Goal: Transaction & Acquisition: Purchase product/service

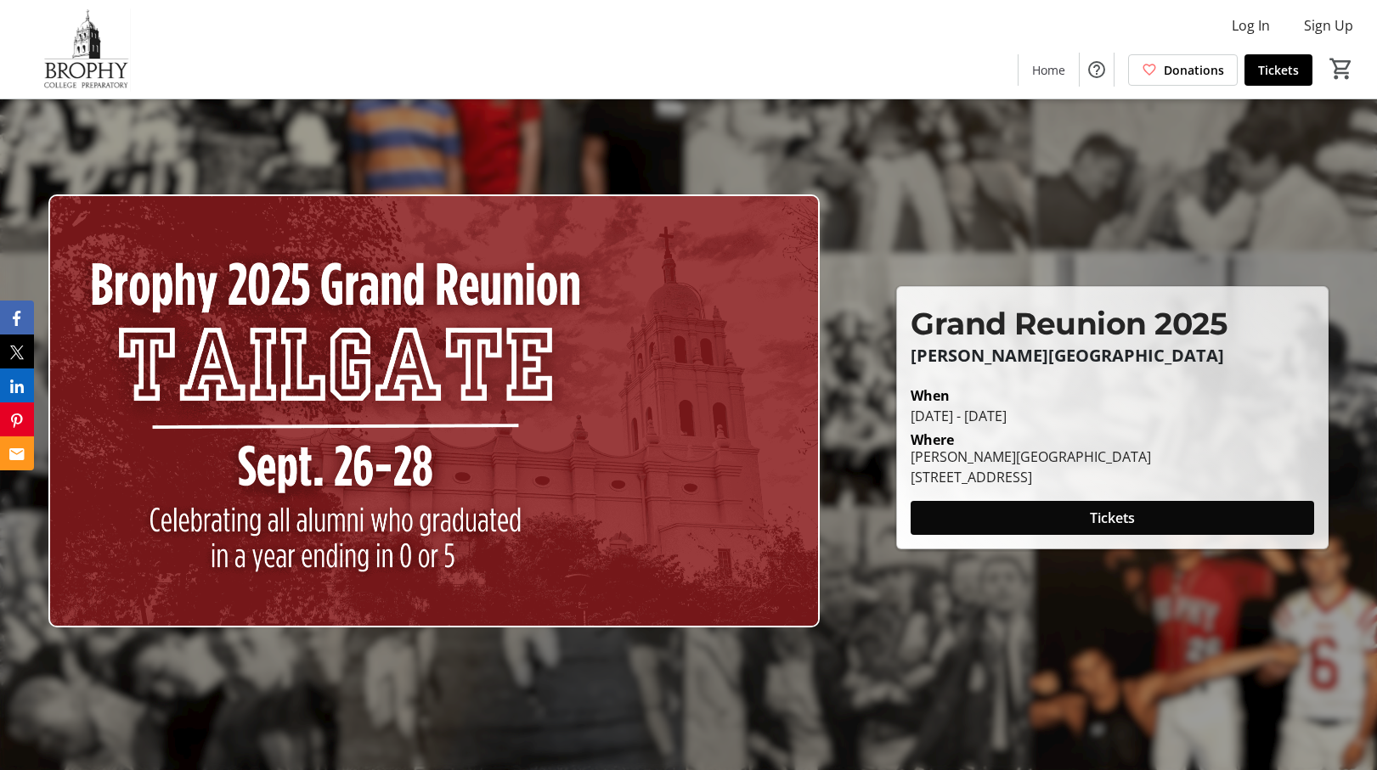
click at [1010, 526] on span at bounding box center [1111, 518] width 403 height 41
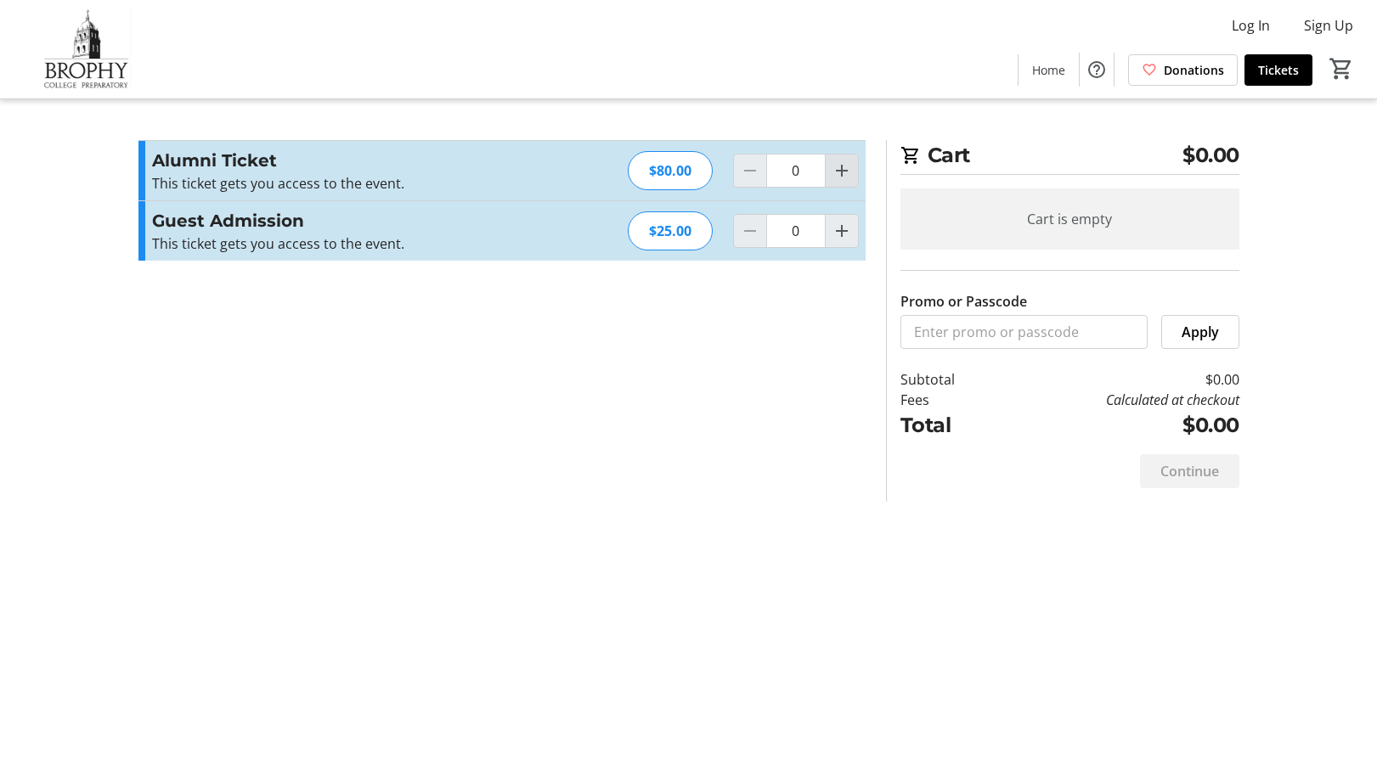
click at [830, 173] on span "Increment by one" at bounding box center [842, 171] width 32 height 32
type input "1"
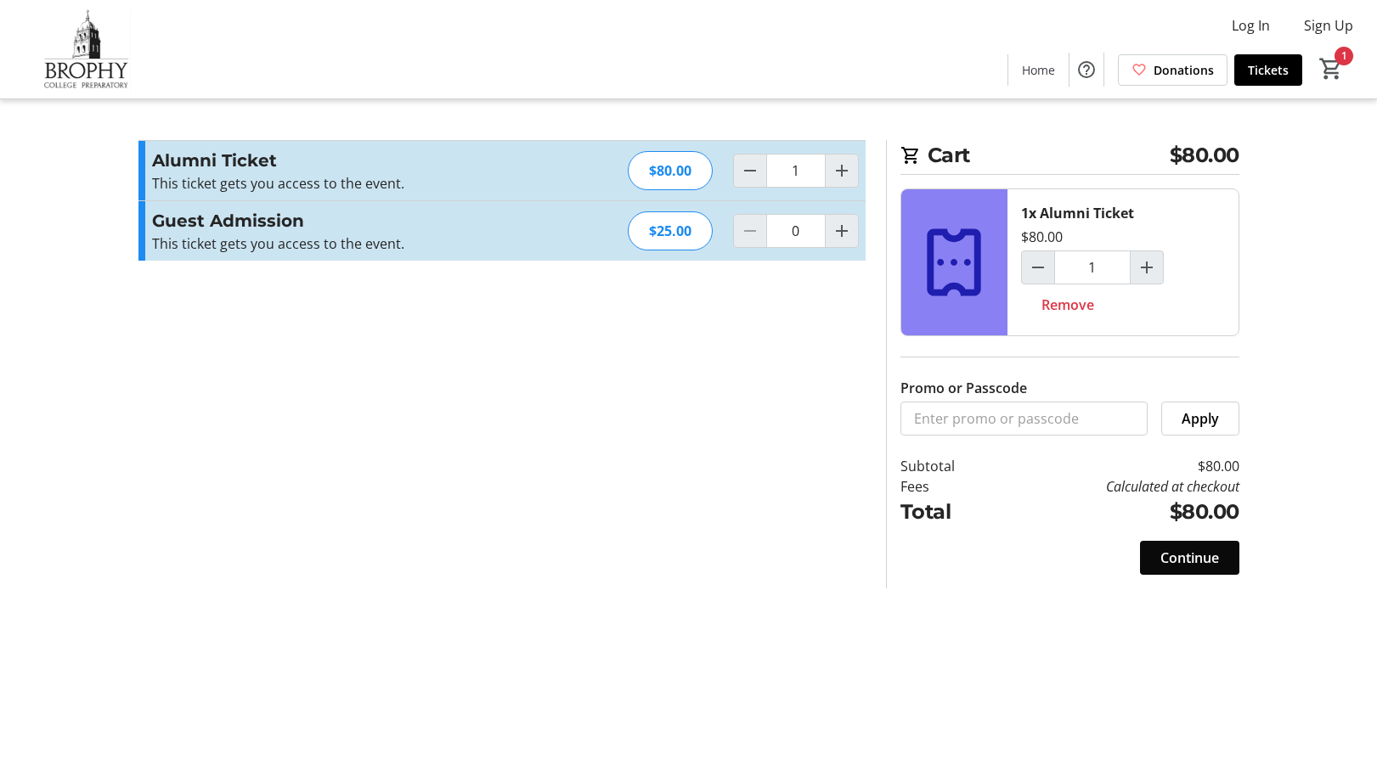
click at [1185, 552] on span "Continue" at bounding box center [1189, 558] width 59 height 20
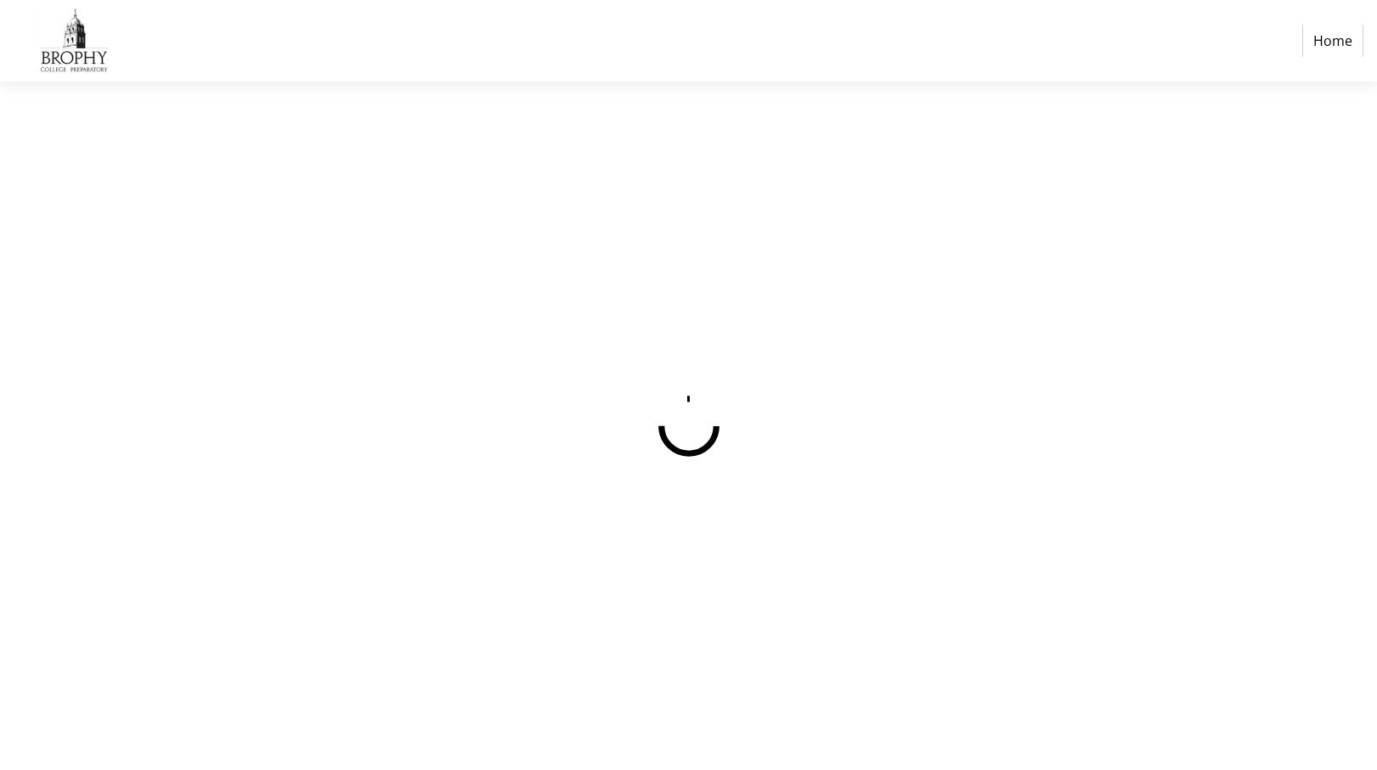
select select "US"
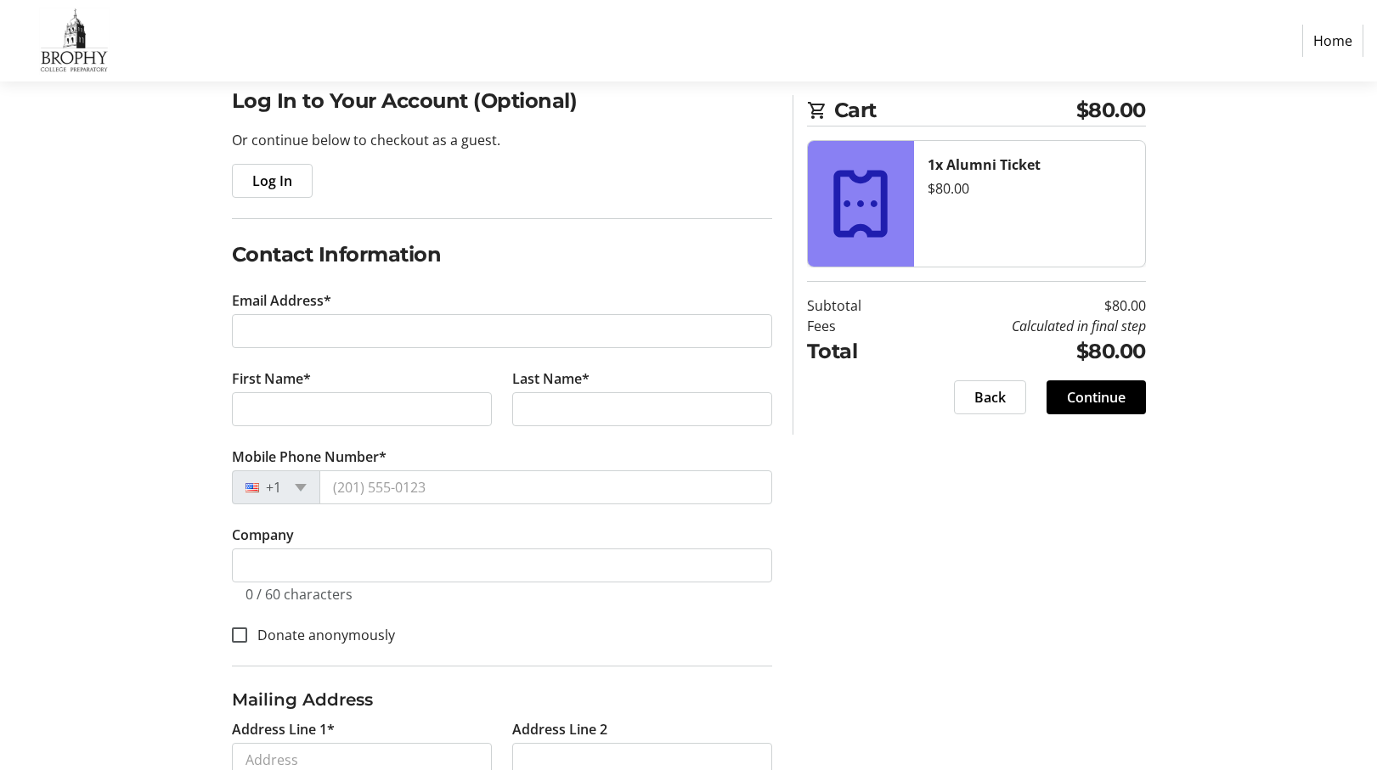
scroll to position [154, 0]
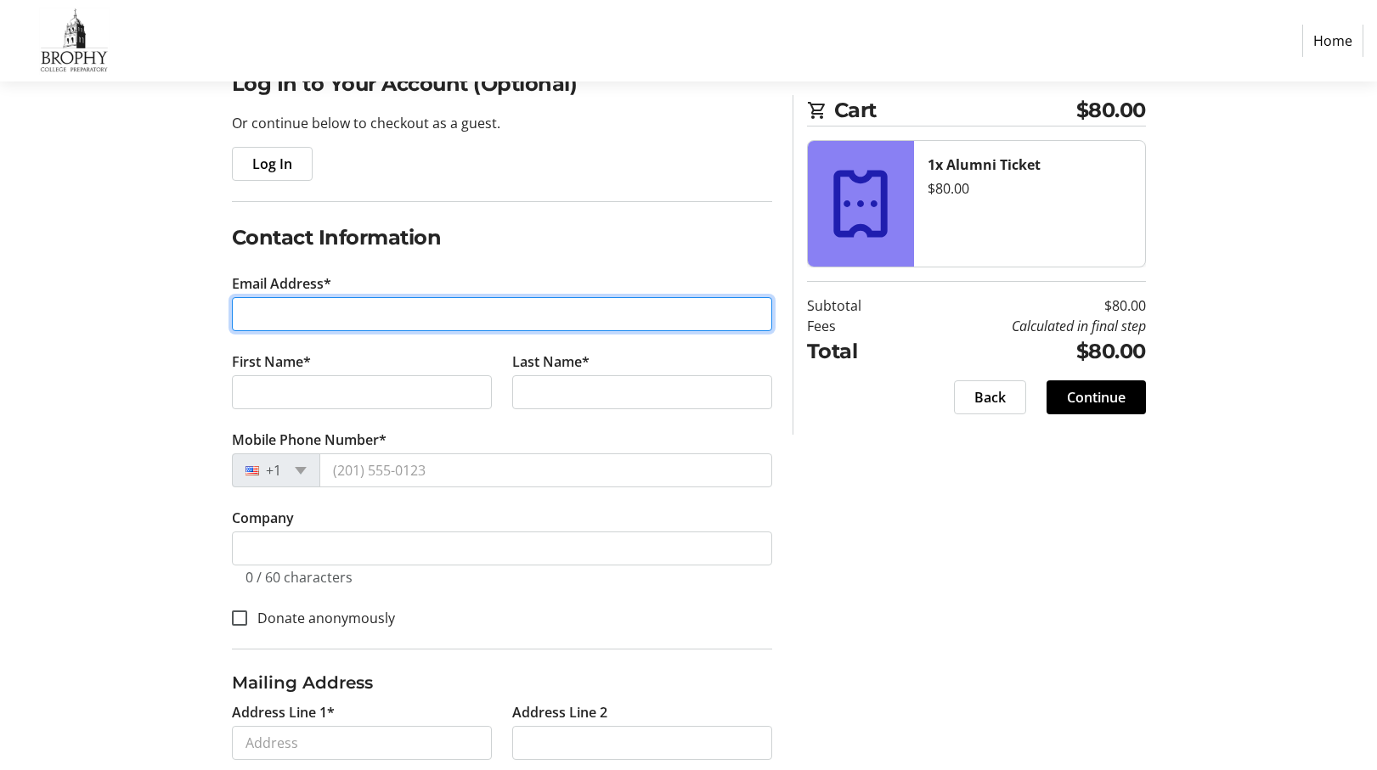
click at [406, 324] on input "Email Address*" at bounding box center [502, 314] width 540 height 34
type input "[EMAIL_ADDRESS][DOMAIN_NAME]"
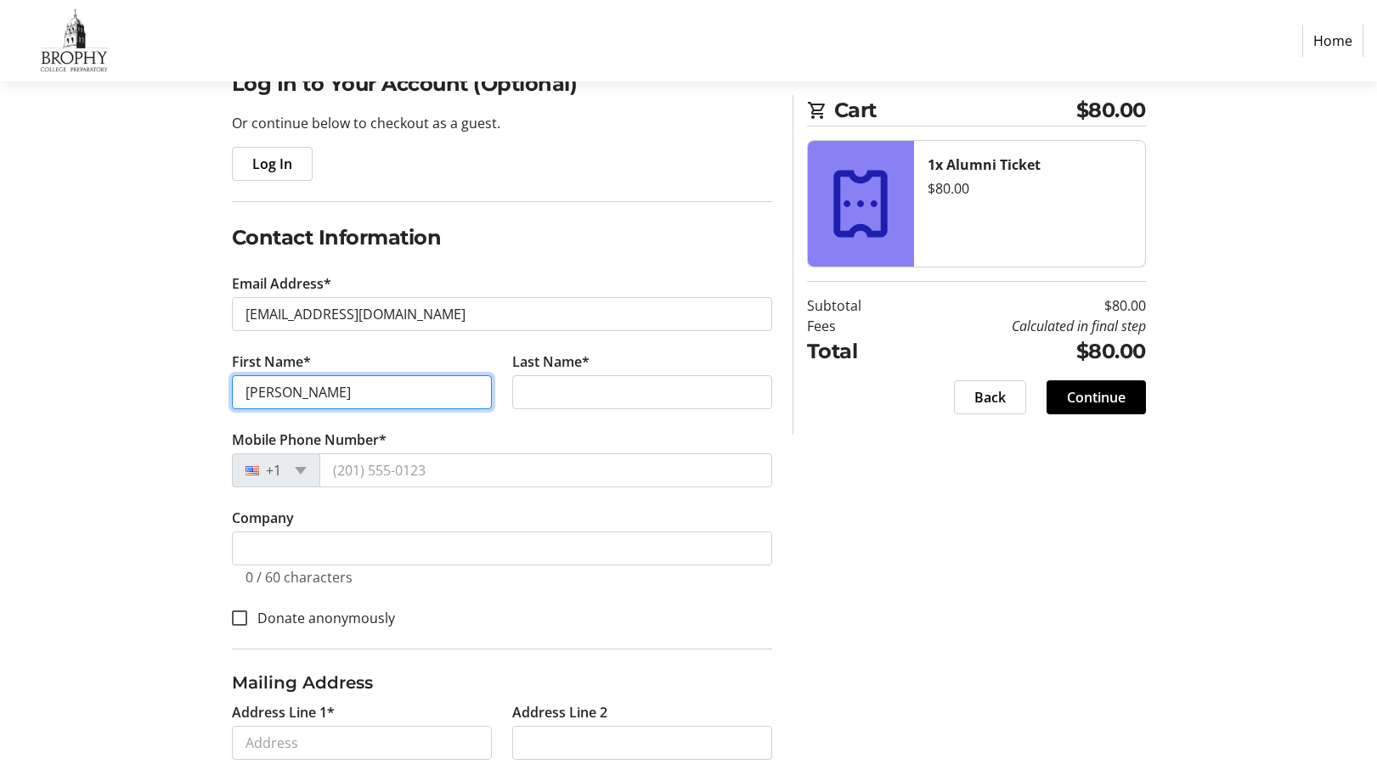
type input "[PERSON_NAME]"
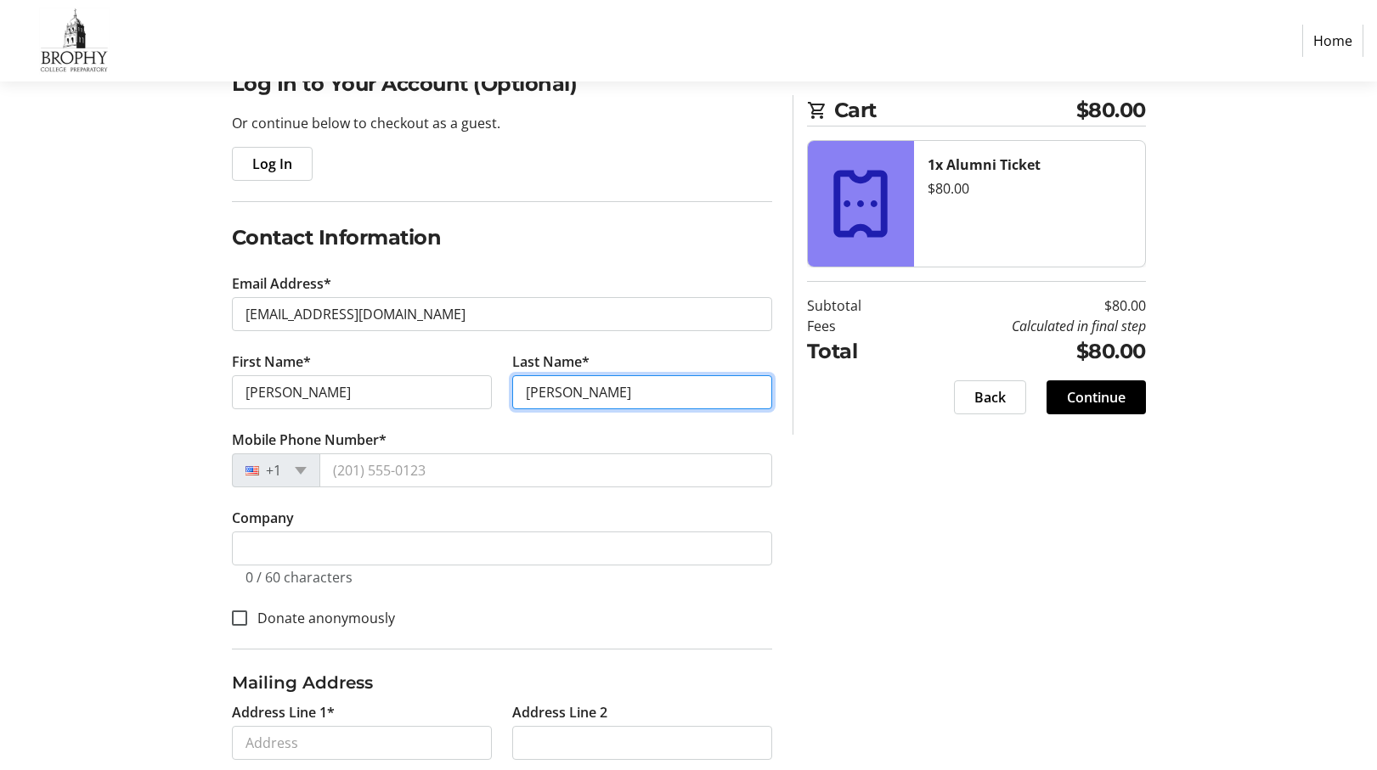
type input "[PERSON_NAME]"
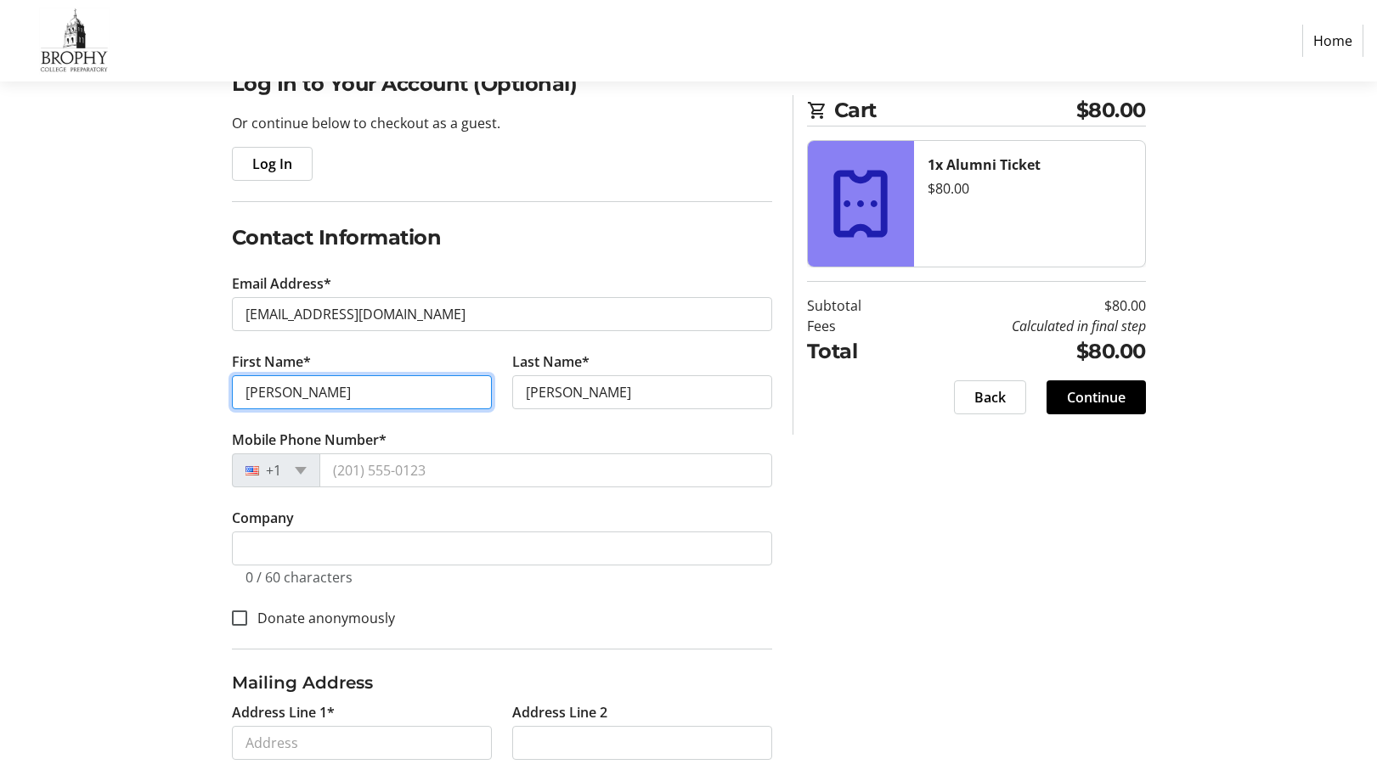
click at [306, 393] on input "[PERSON_NAME]" at bounding box center [362, 392] width 260 height 34
type input "[PERSON_NAME]"
click at [156, 435] on div "Log In to Your Account (Optional) Or continue below to checkout as a guest. Log…" at bounding box center [688, 585] width 1121 height 1032
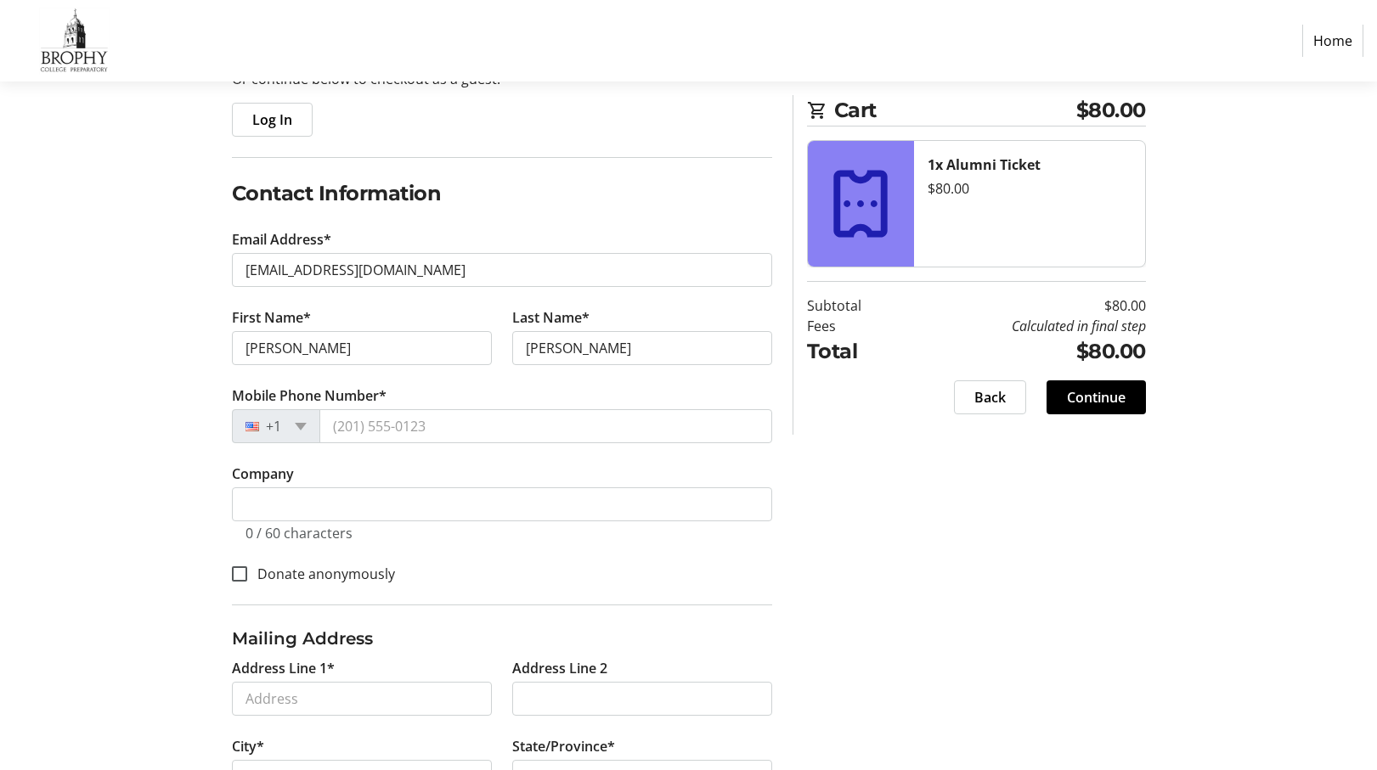
scroll to position [206, 0]
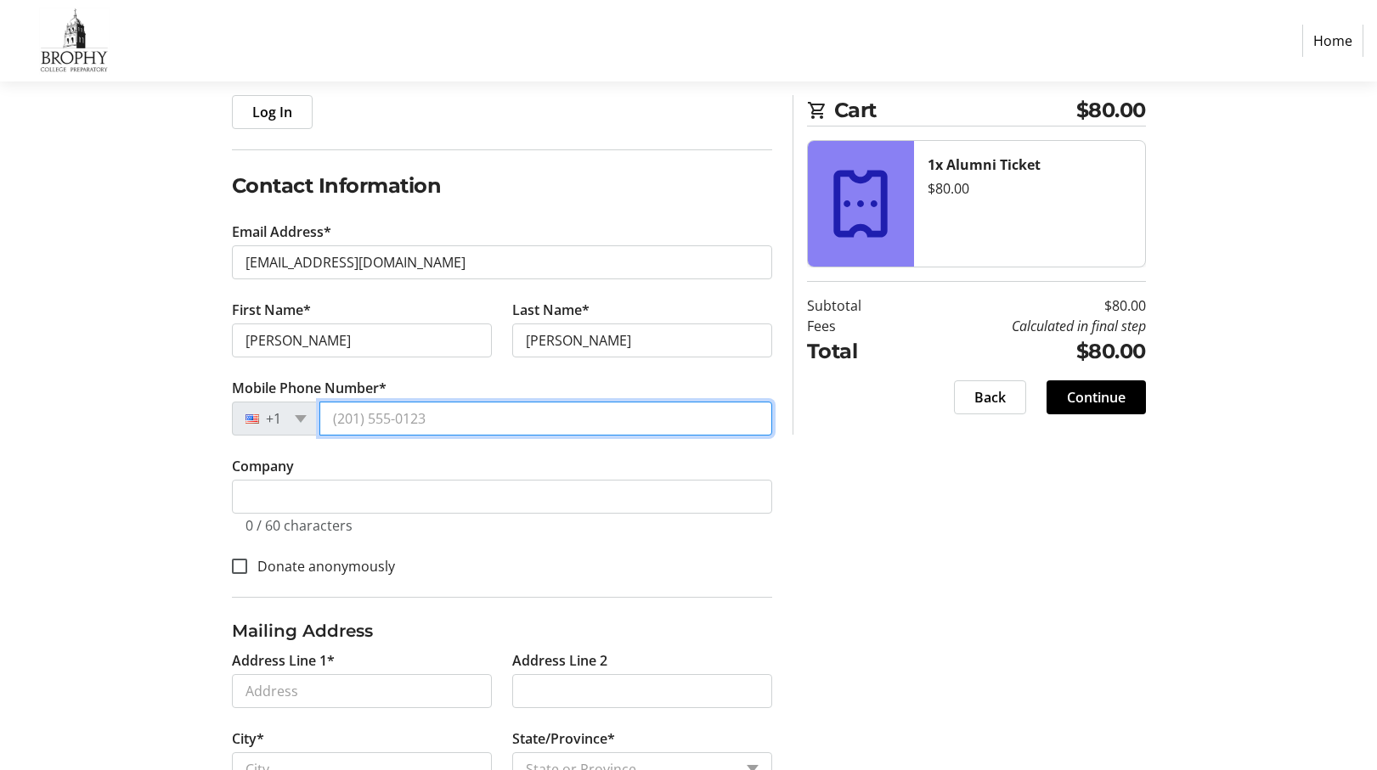
click at [394, 426] on input "Mobile Phone Number*" at bounding box center [545, 419] width 453 height 34
type input "[PHONE_NUMBER]"
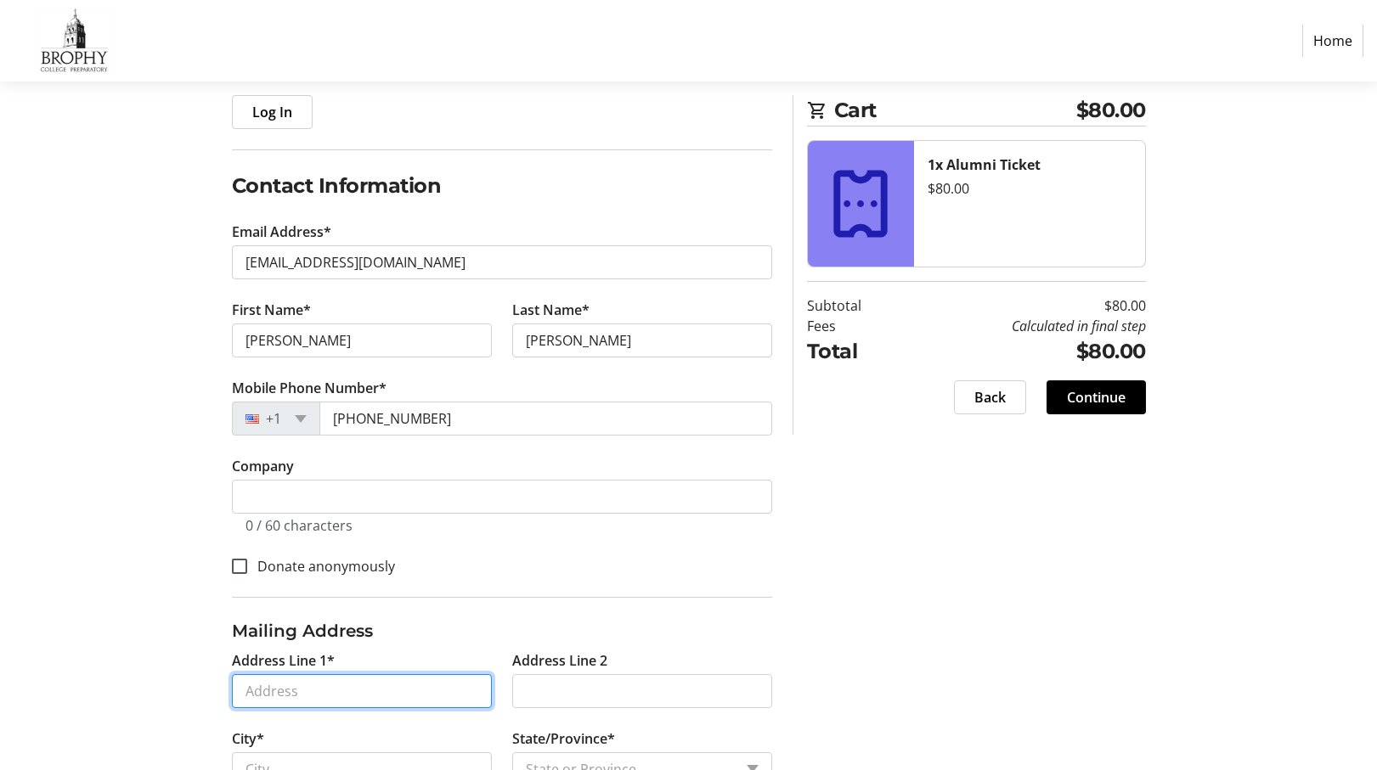
type input "[STREET_ADDRESS]"
type input "Boise"
select select "ID"
type input "83706"
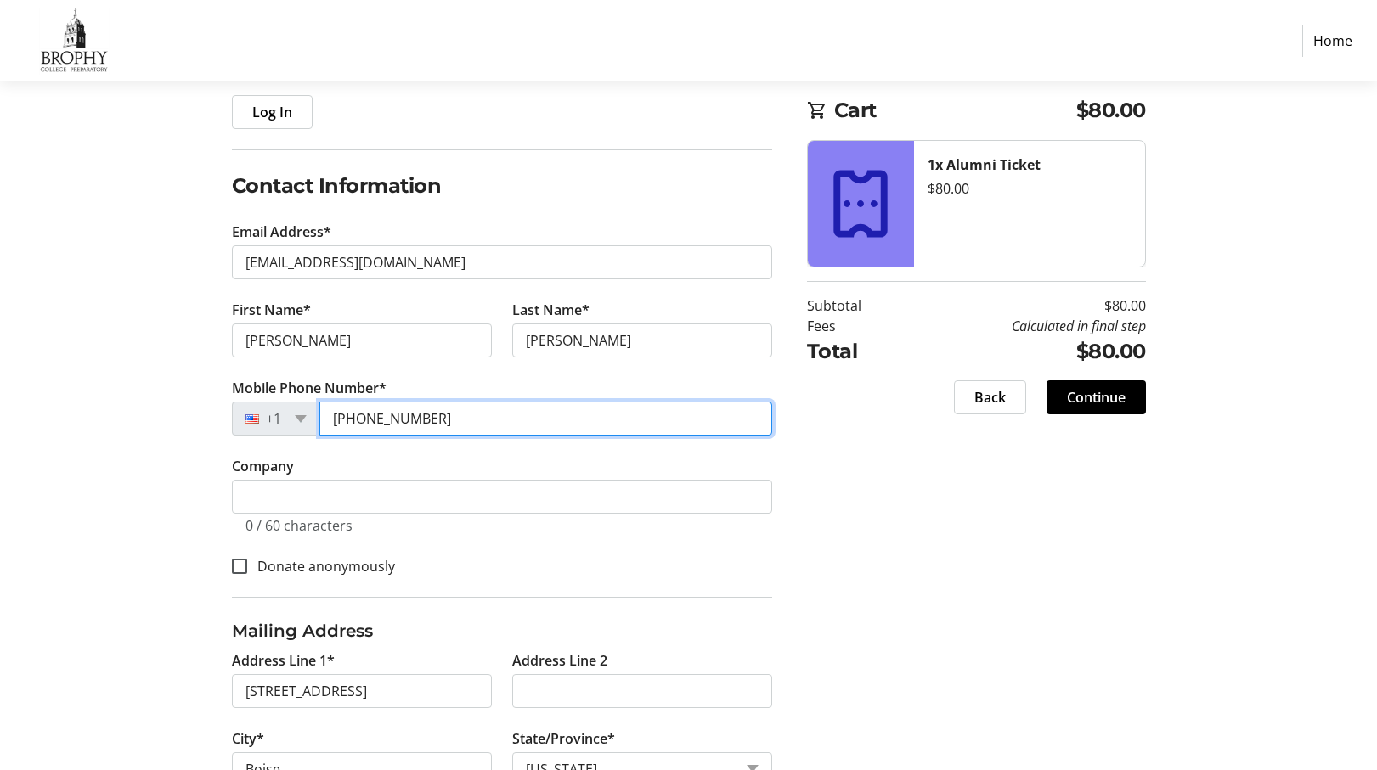
type input "[PHONE_NUMBER]"
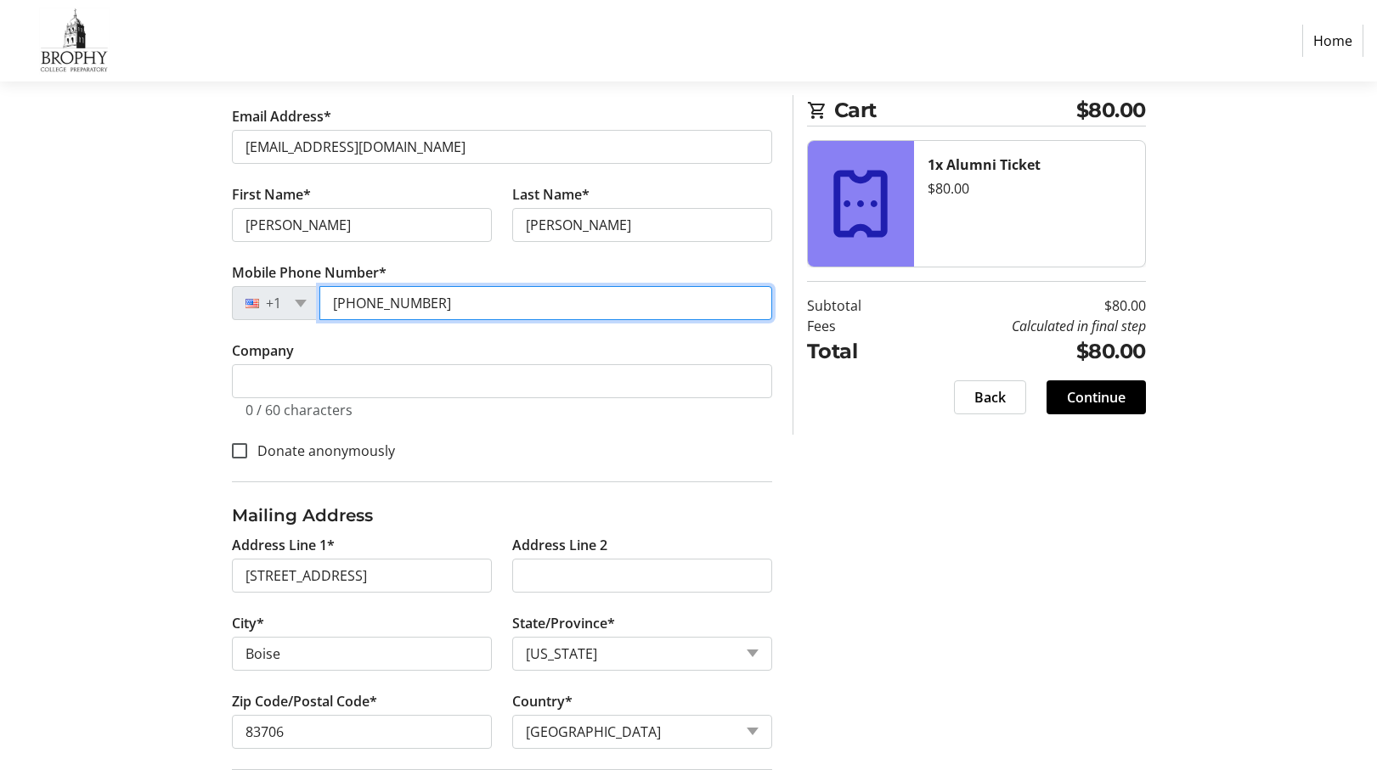
scroll to position [313, 0]
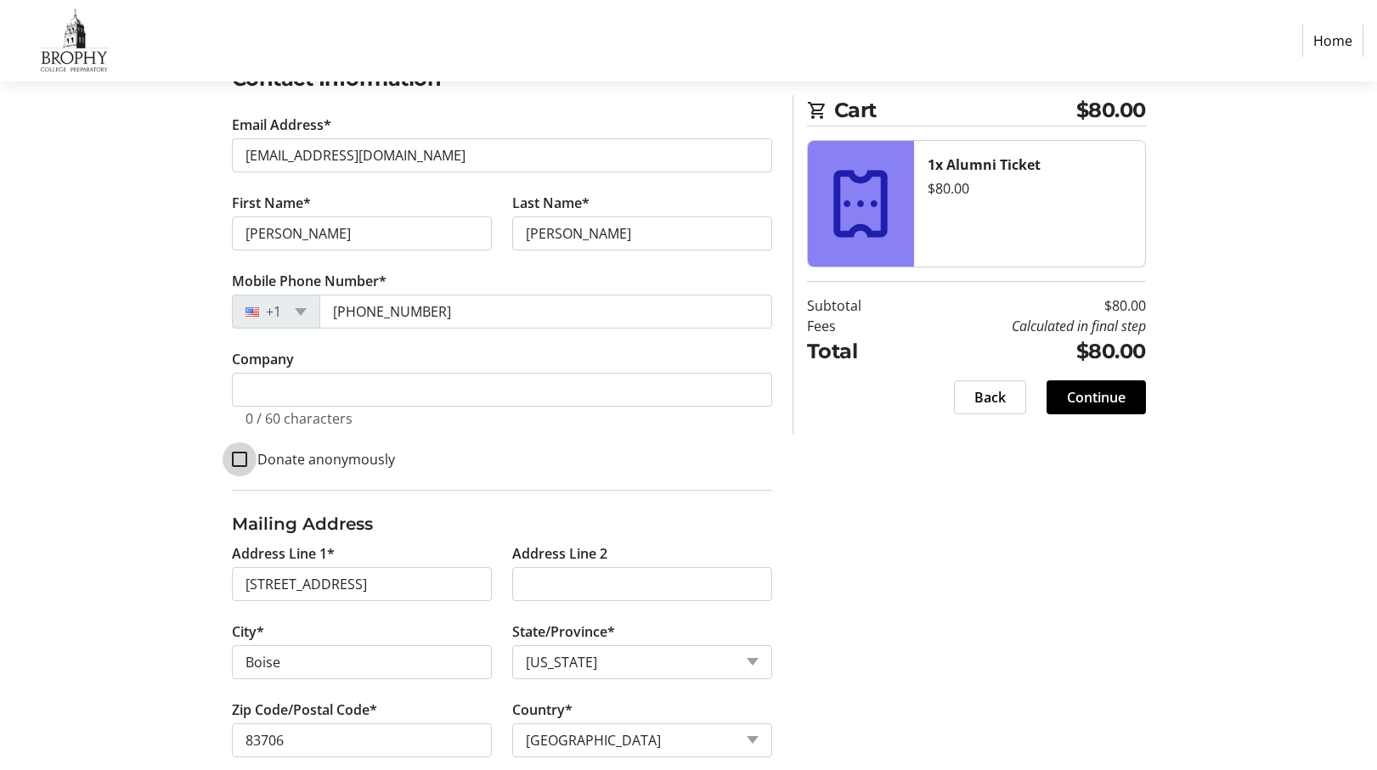
click at [242, 465] on input "Donate anonymously" at bounding box center [239, 459] width 15 height 15
click at [240, 460] on input "Donate anonymously" at bounding box center [239, 459] width 15 height 15
checkbox input "false"
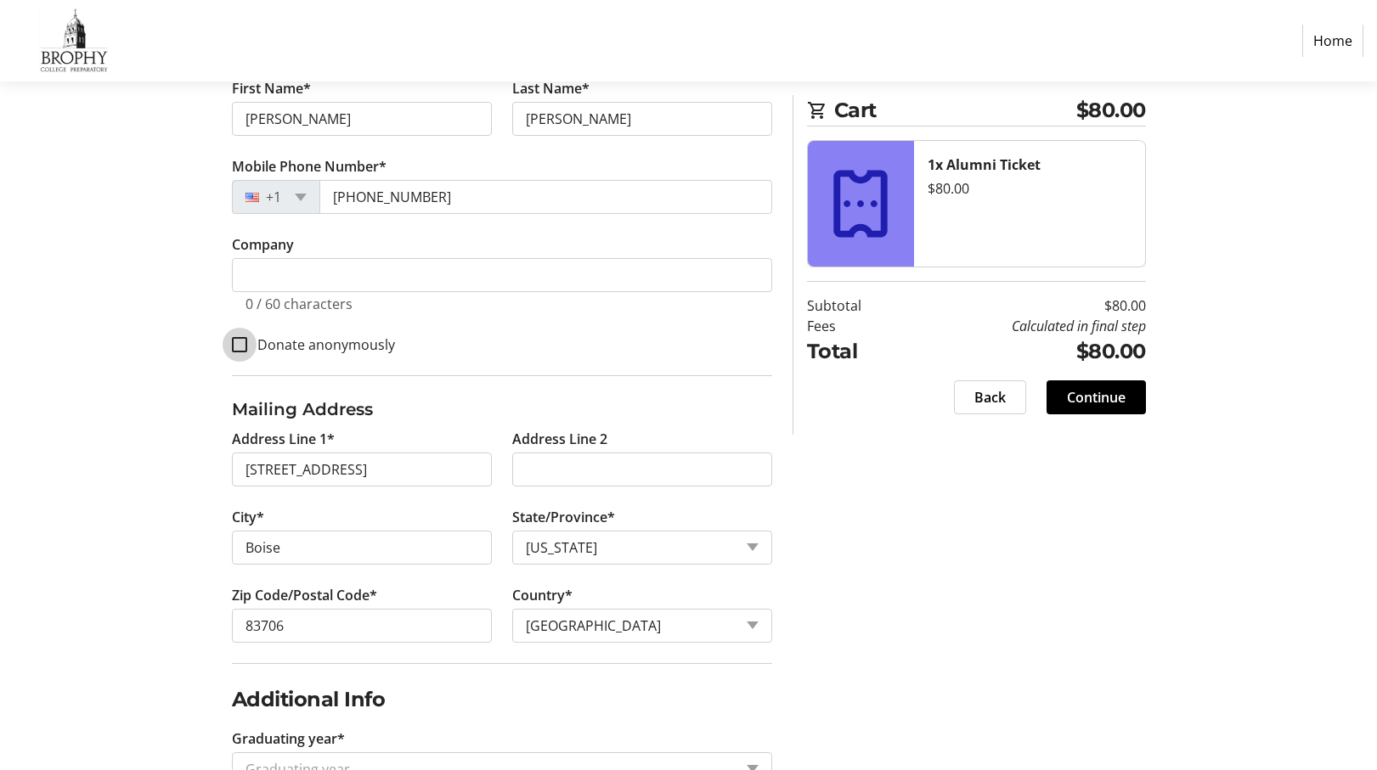
scroll to position [483, 0]
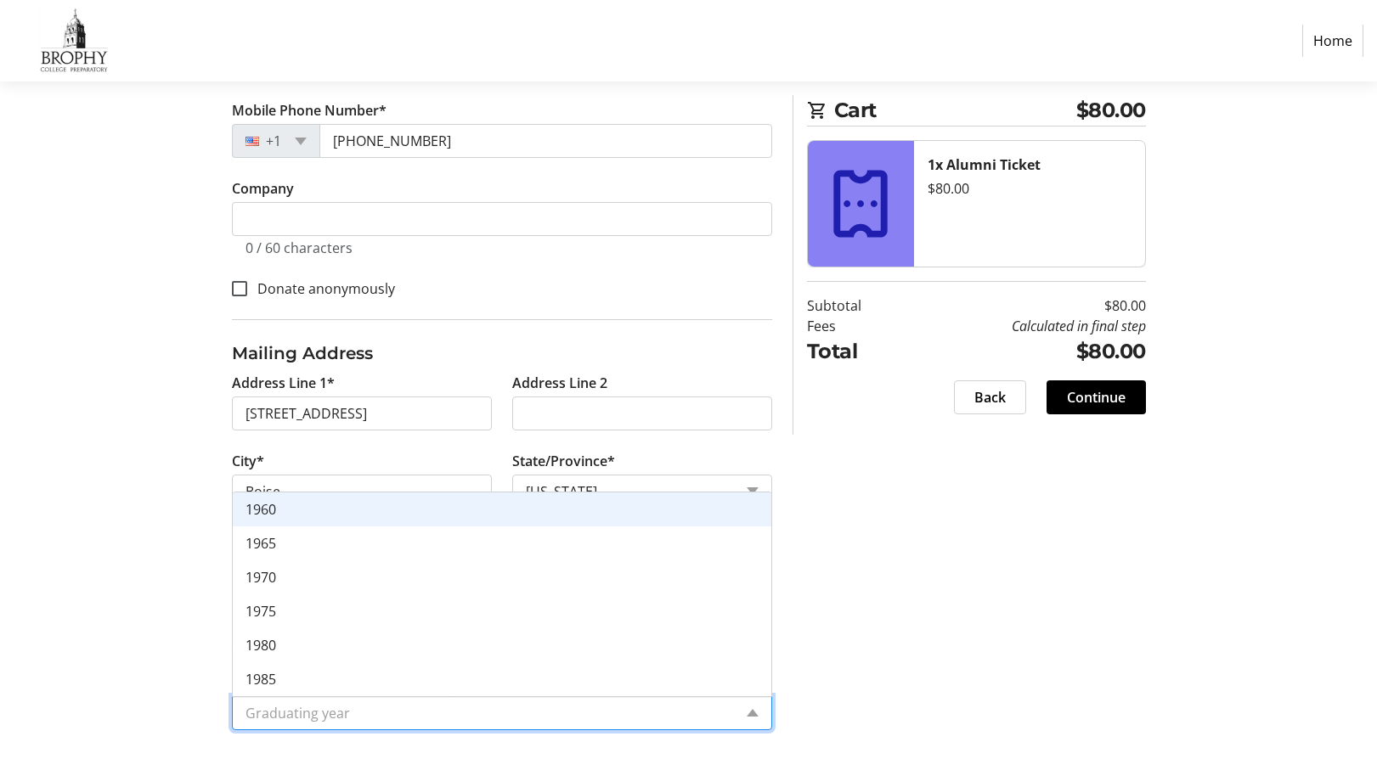
click at [471, 712] on input "Graduating year*" at bounding box center [488, 713] width 487 height 20
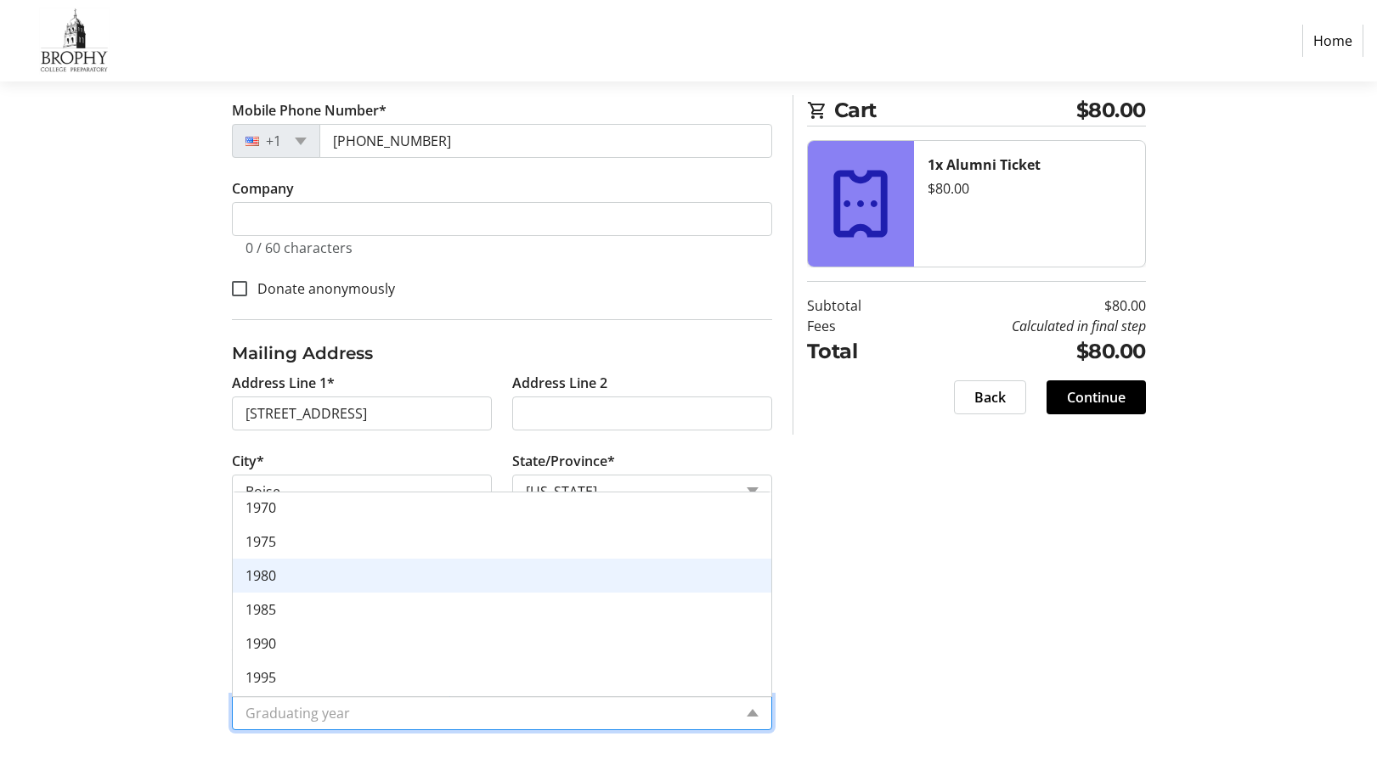
scroll to position [238, 0]
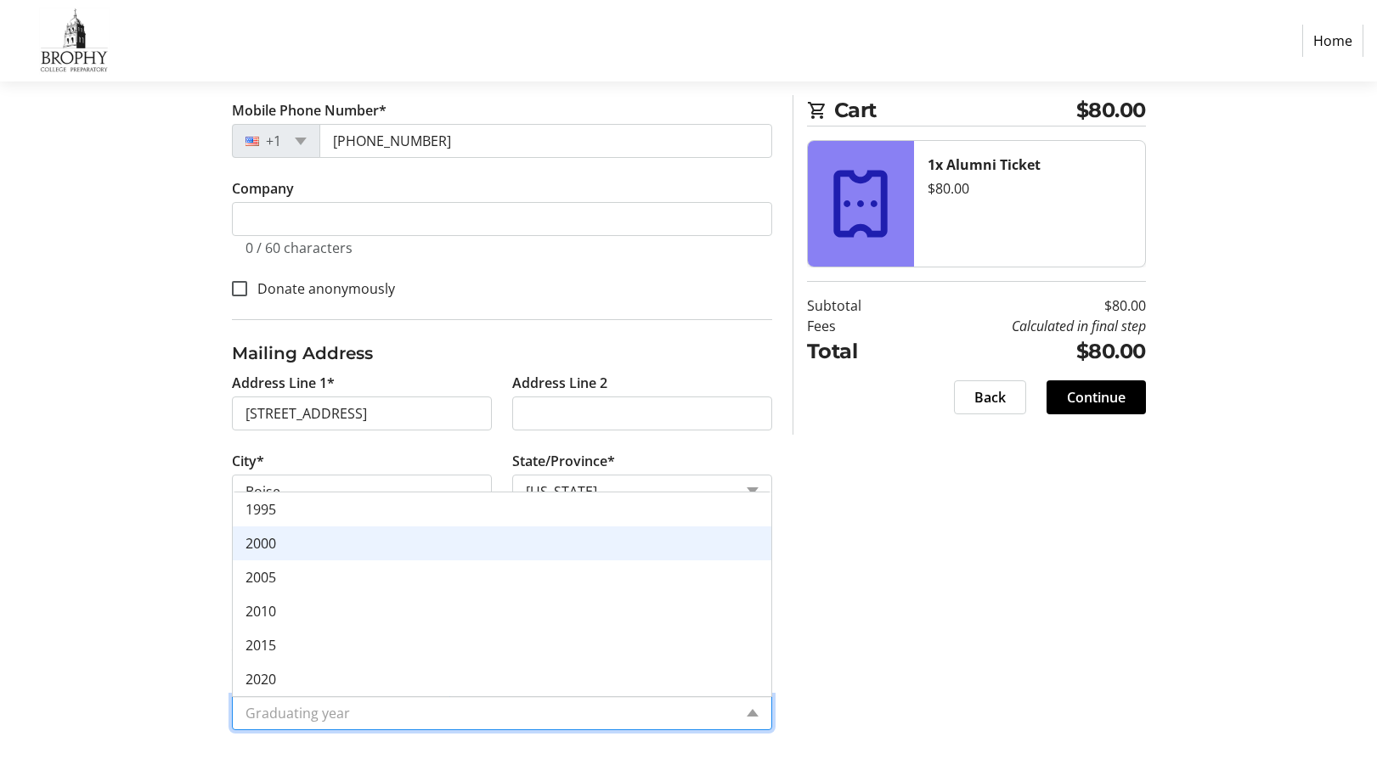
click at [452, 546] on div "2000" at bounding box center [502, 544] width 538 height 34
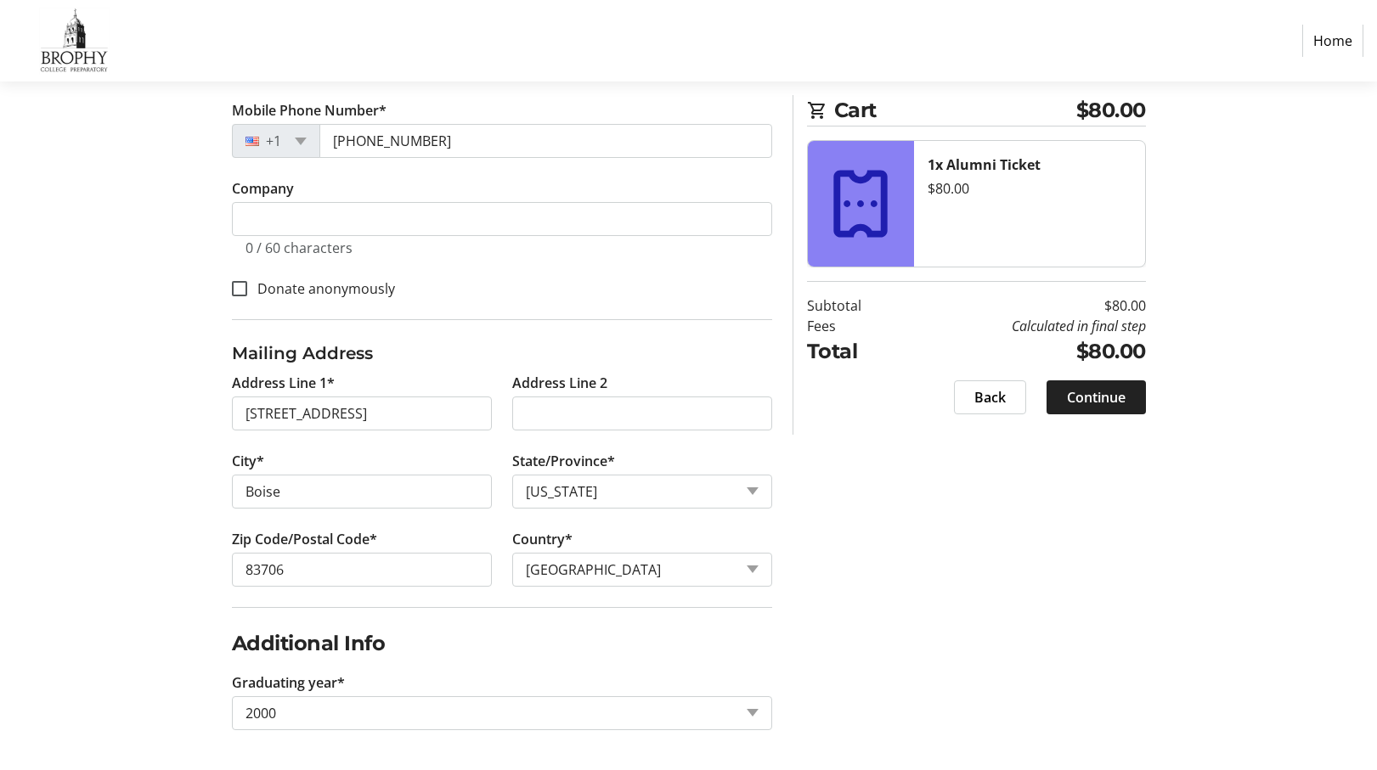
click at [1079, 404] on span "Continue" at bounding box center [1096, 397] width 59 height 20
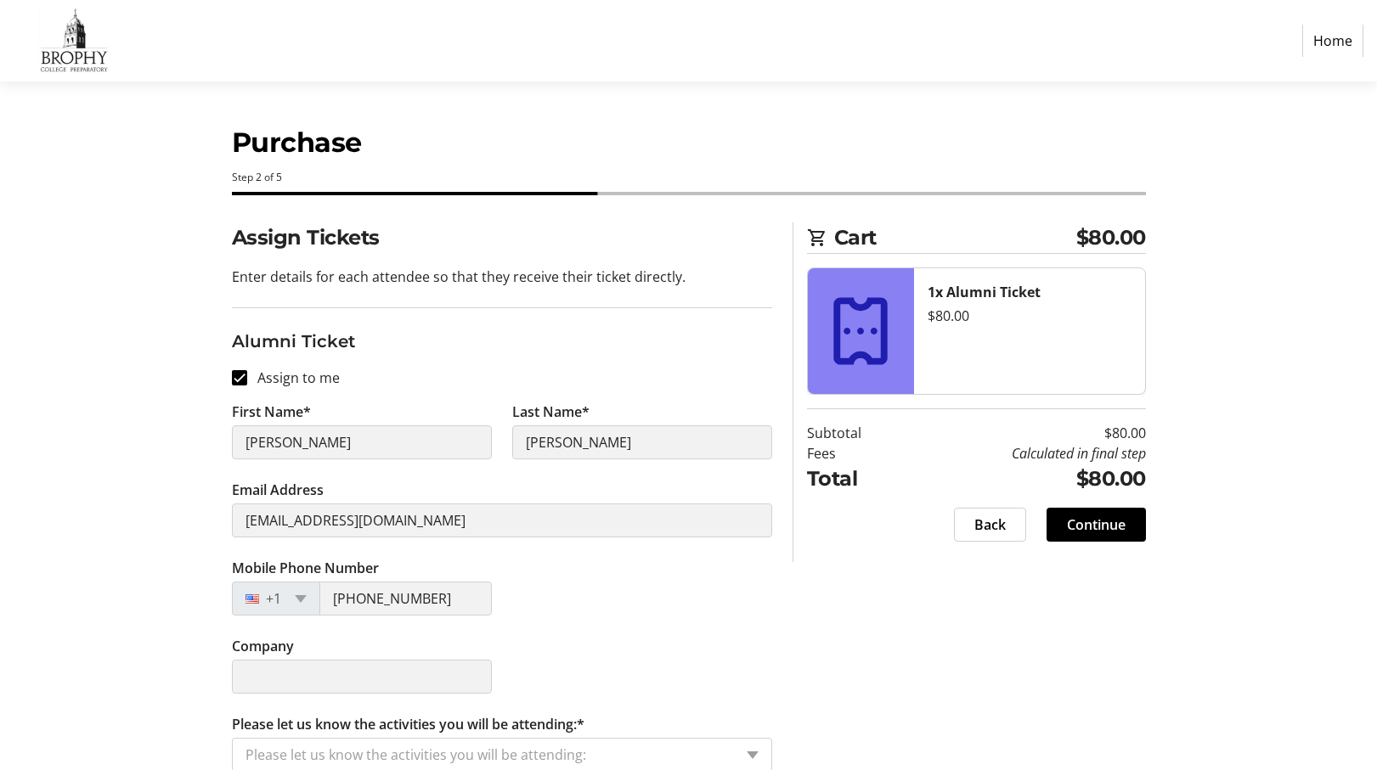
scroll to position [22, 0]
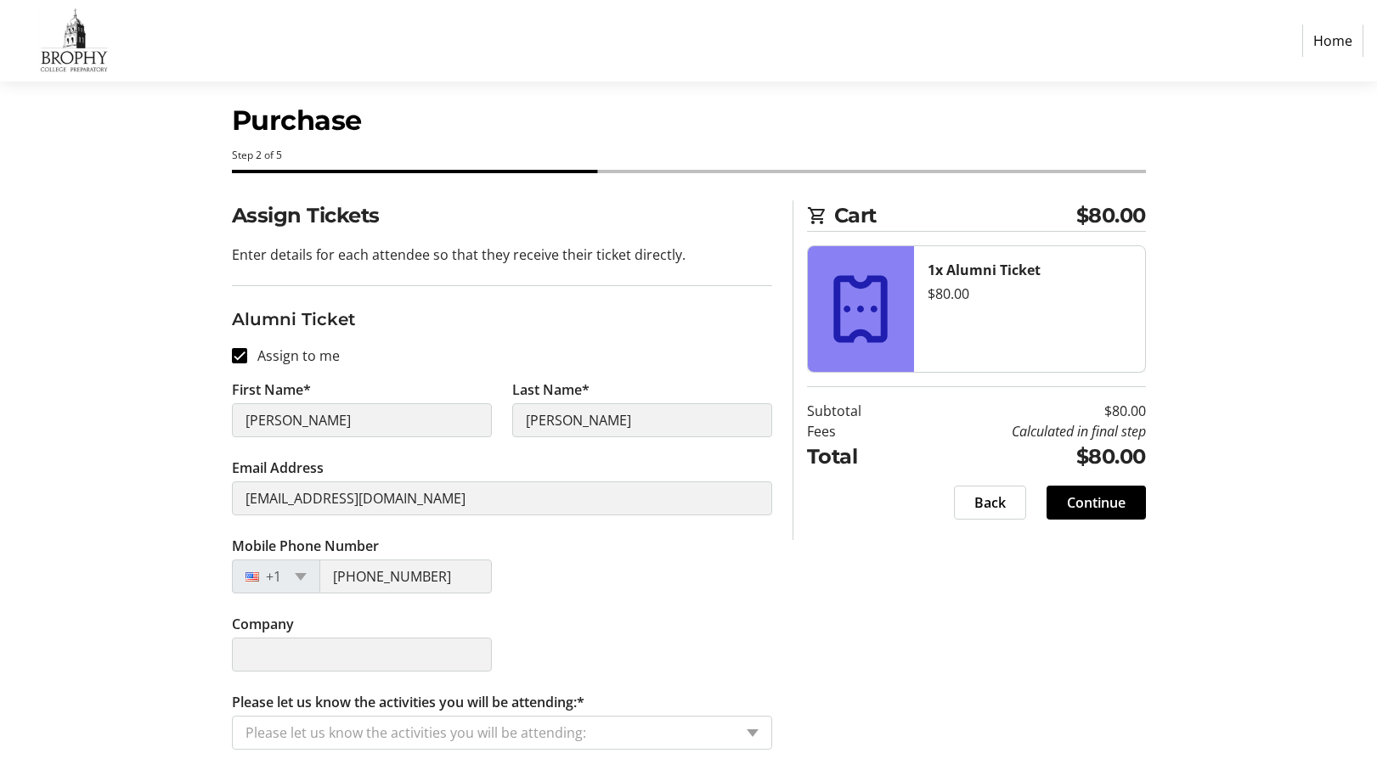
click at [527, 724] on input "Please let us know the activities you will be attending:*" at bounding box center [488, 733] width 487 height 20
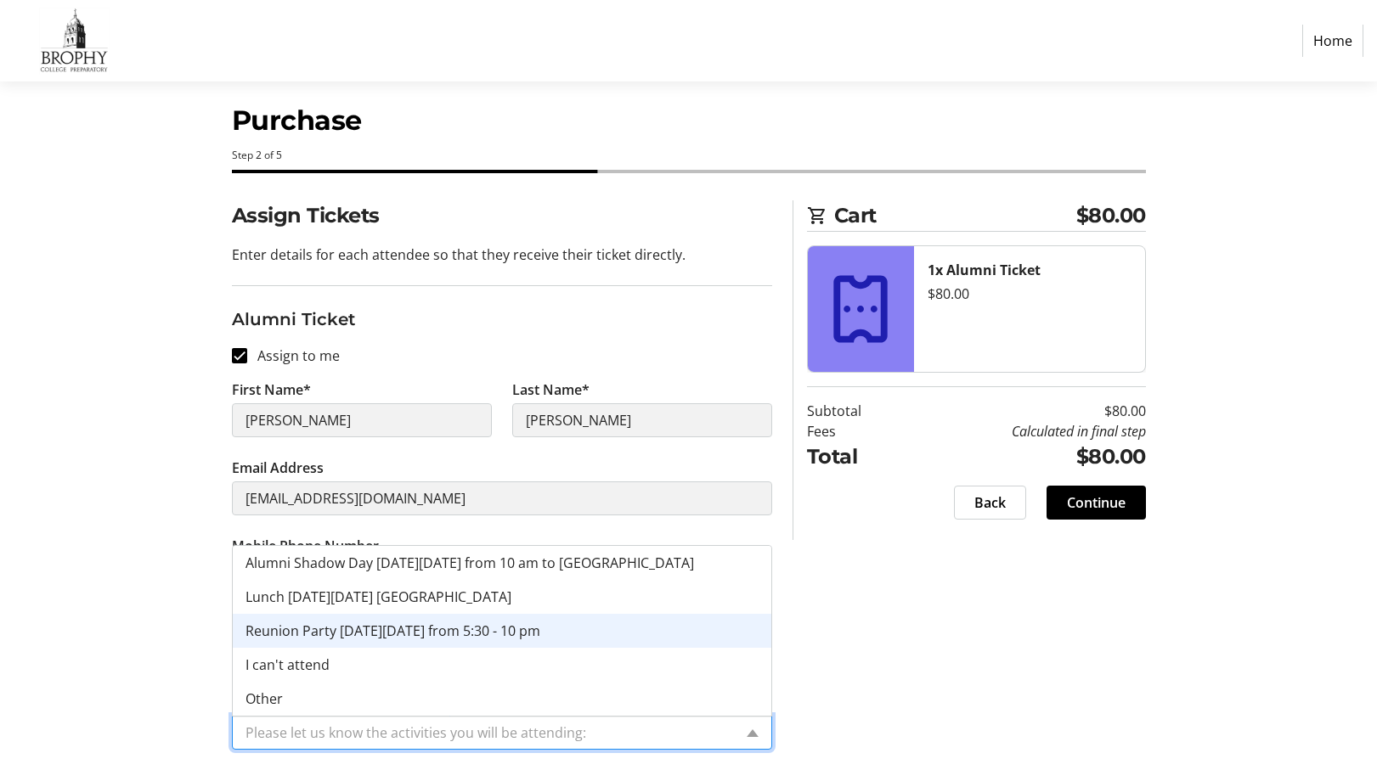
click at [533, 625] on div "Reunion Party [DATE][DATE] from 5:30 - 10 pm" at bounding box center [502, 631] width 538 height 34
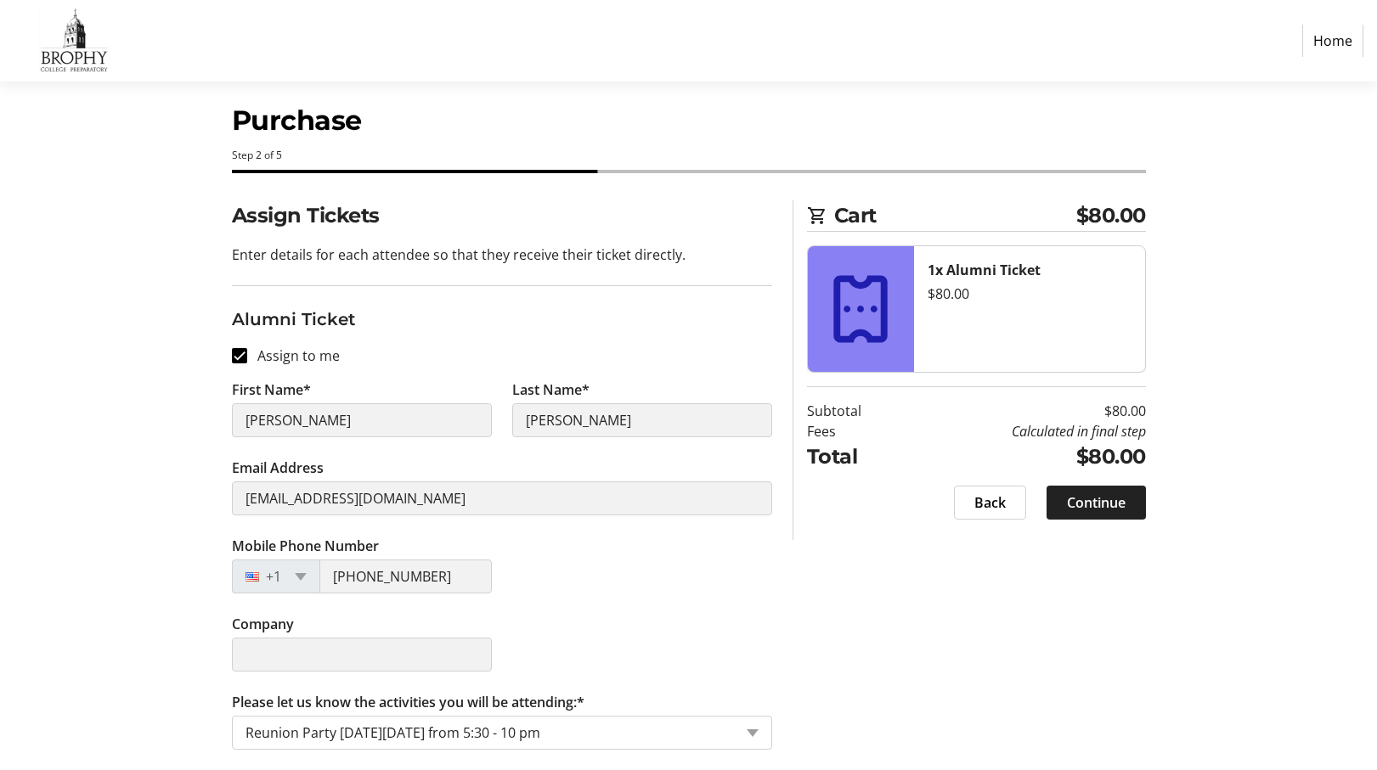
click at [1082, 501] on span "Continue" at bounding box center [1096, 503] width 59 height 20
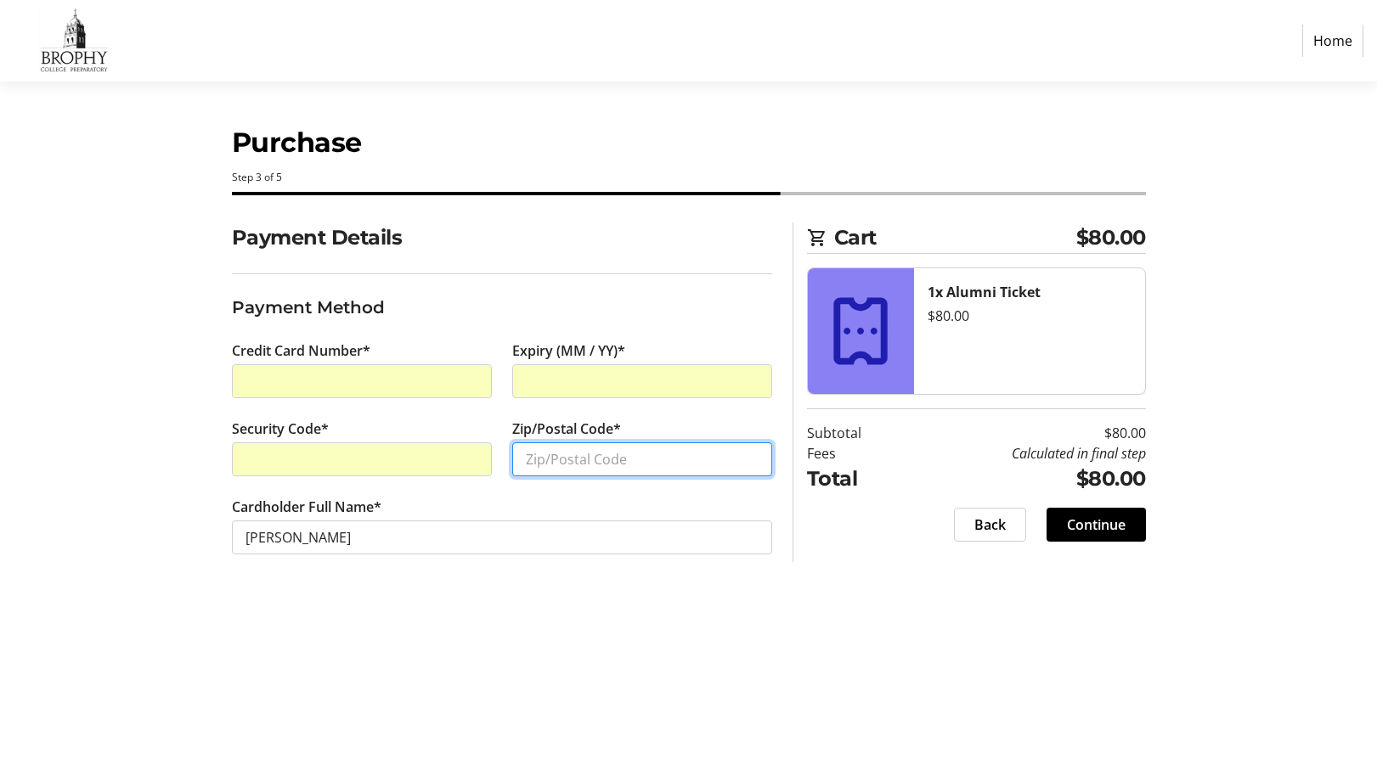
click at [593, 455] on input "Zip/Postal Code*" at bounding box center [642, 459] width 260 height 34
type input "83706"
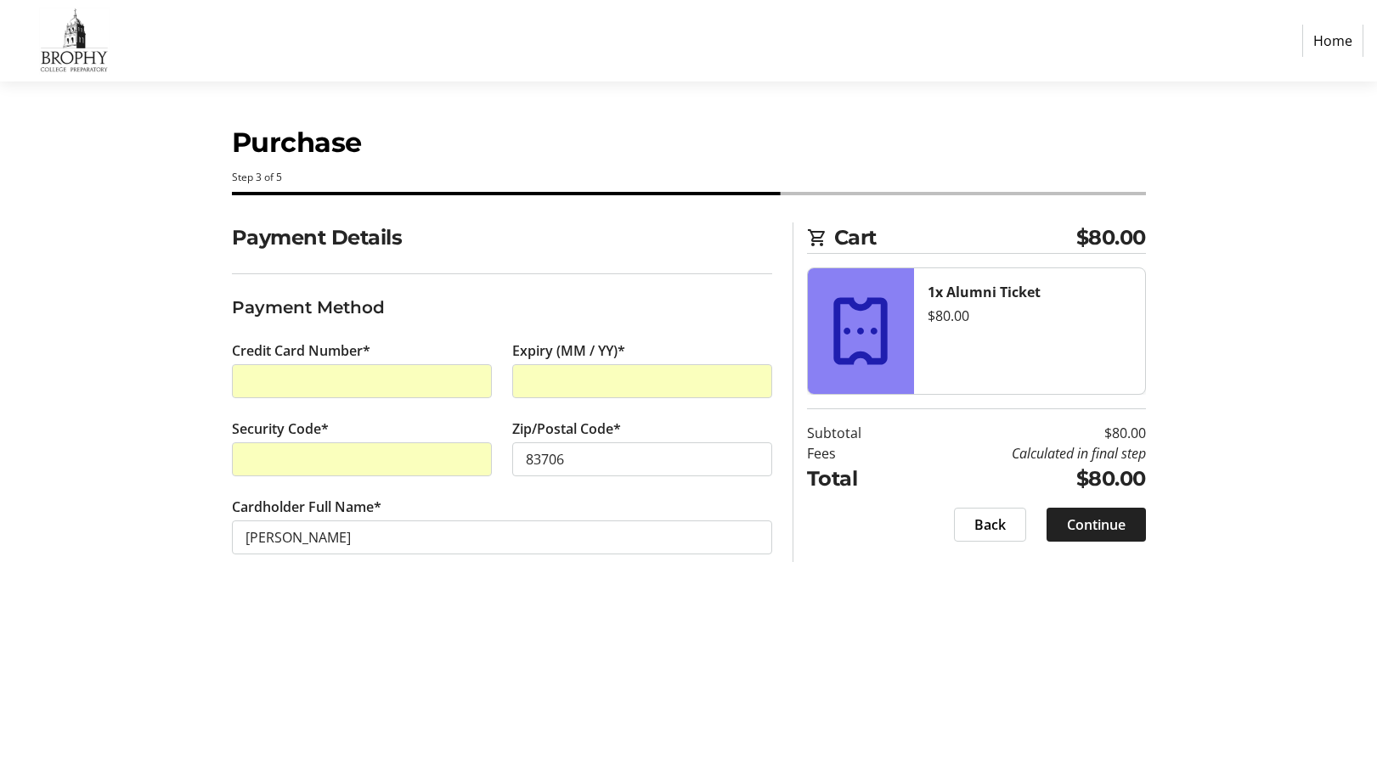
click at [1092, 524] on span "Continue" at bounding box center [1096, 525] width 59 height 20
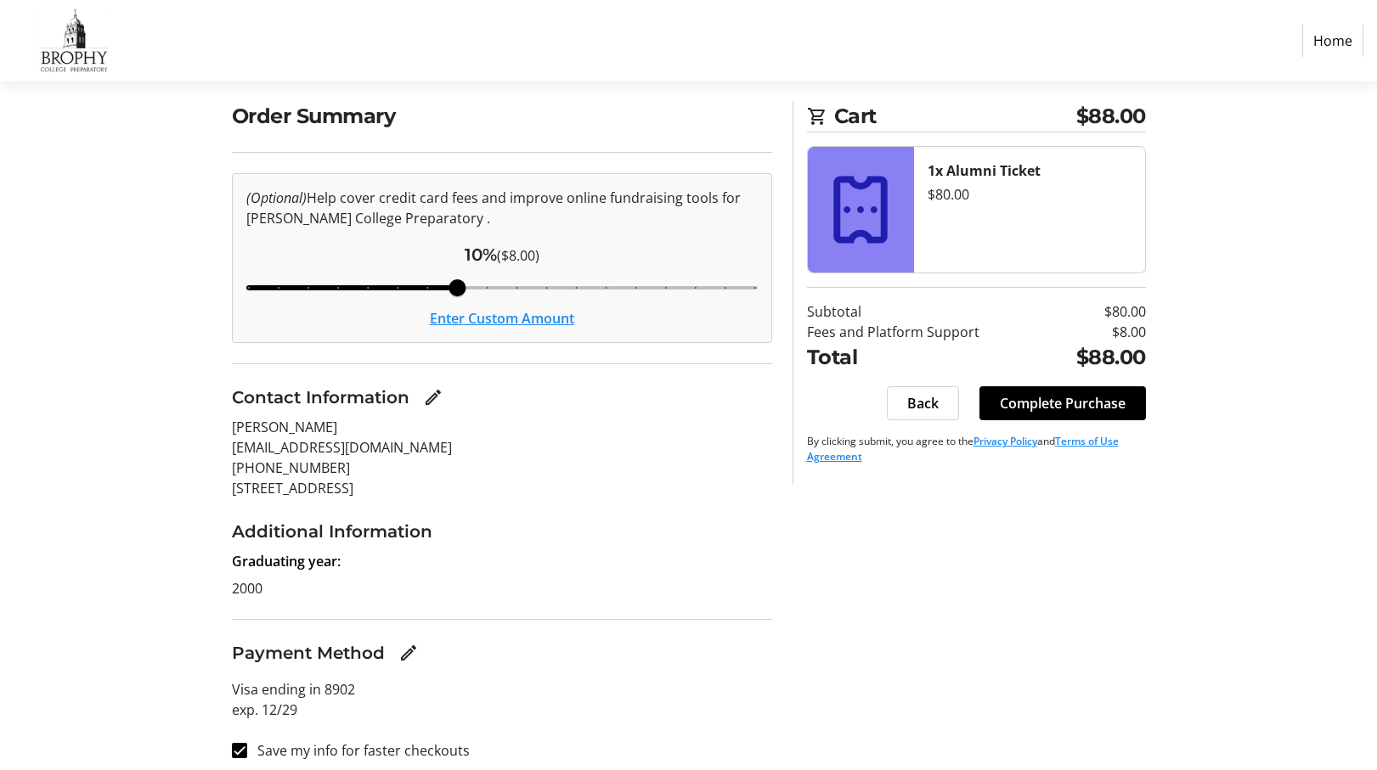
scroll to position [132, 0]
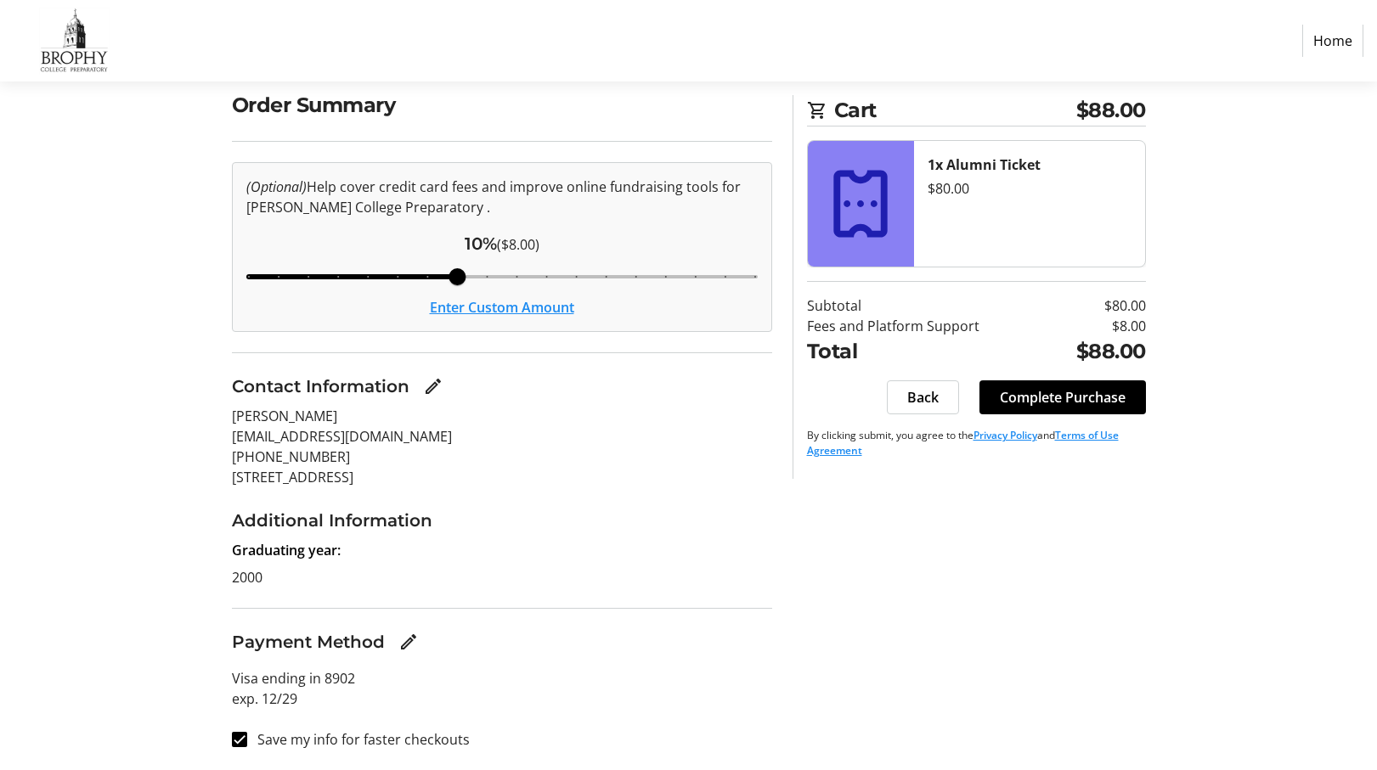
click at [249, 277] on input "Cover fees percentage" at bounding box center [501, 276] width 547 height 37
click at [274, 276] on input "Cover fees percentage" at bounding box center [501, 276] width 547 height 37
click at [305, 276] on input "Cover fees percentage" at bounding box center [501, 276] width 547 height 37
click at [398, 275] on input "Cover fees percentage" at bounding box center [501, 276] width 547 height 37
click at [339, 275] on input "Cover fees percentage" at bounding box center [501, 276] width 547 height 37
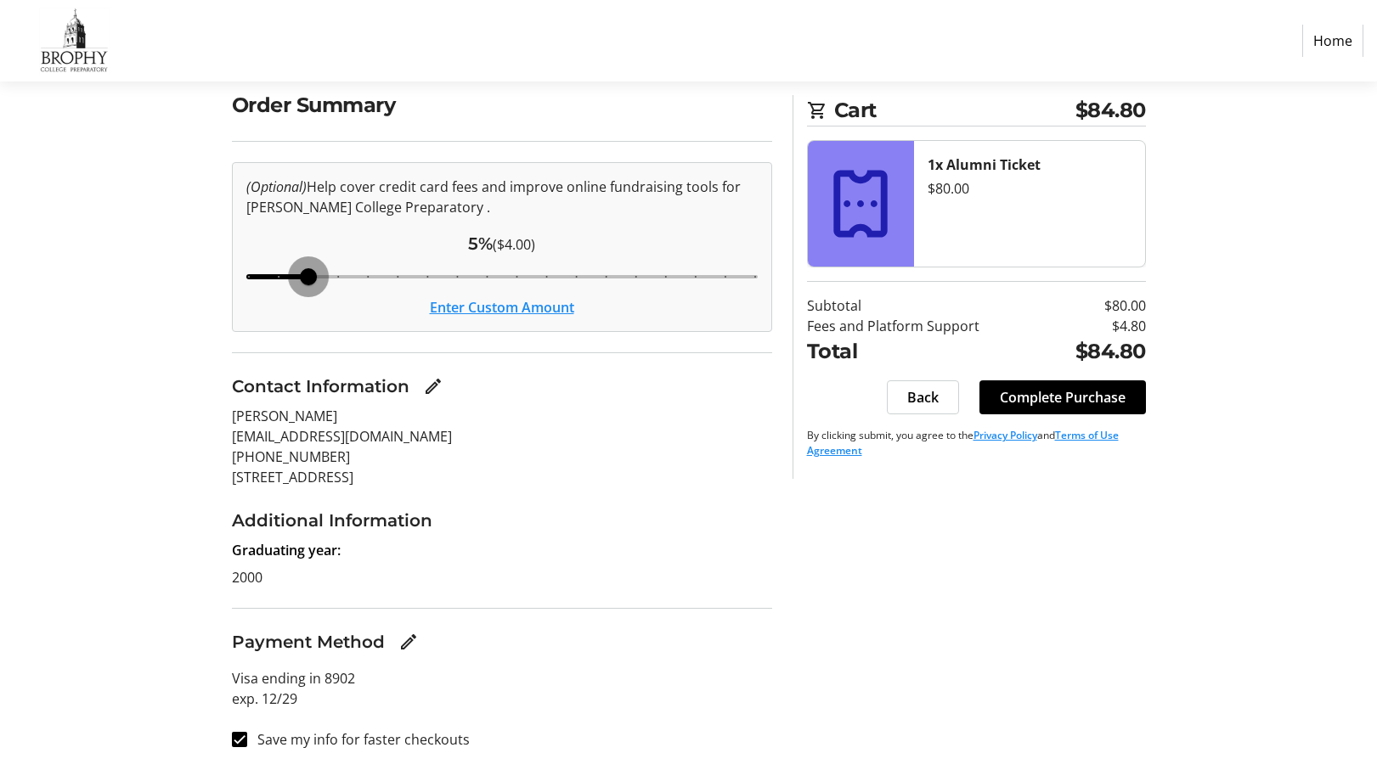
type input "5"
click at [304, 275] on input "Cover fees percentage" at bounding box center [501, 276] width 547 height 37
click at [1079, 394] on span "Complete Purchase" at bounding box center [1063, 397] width 126 height 20
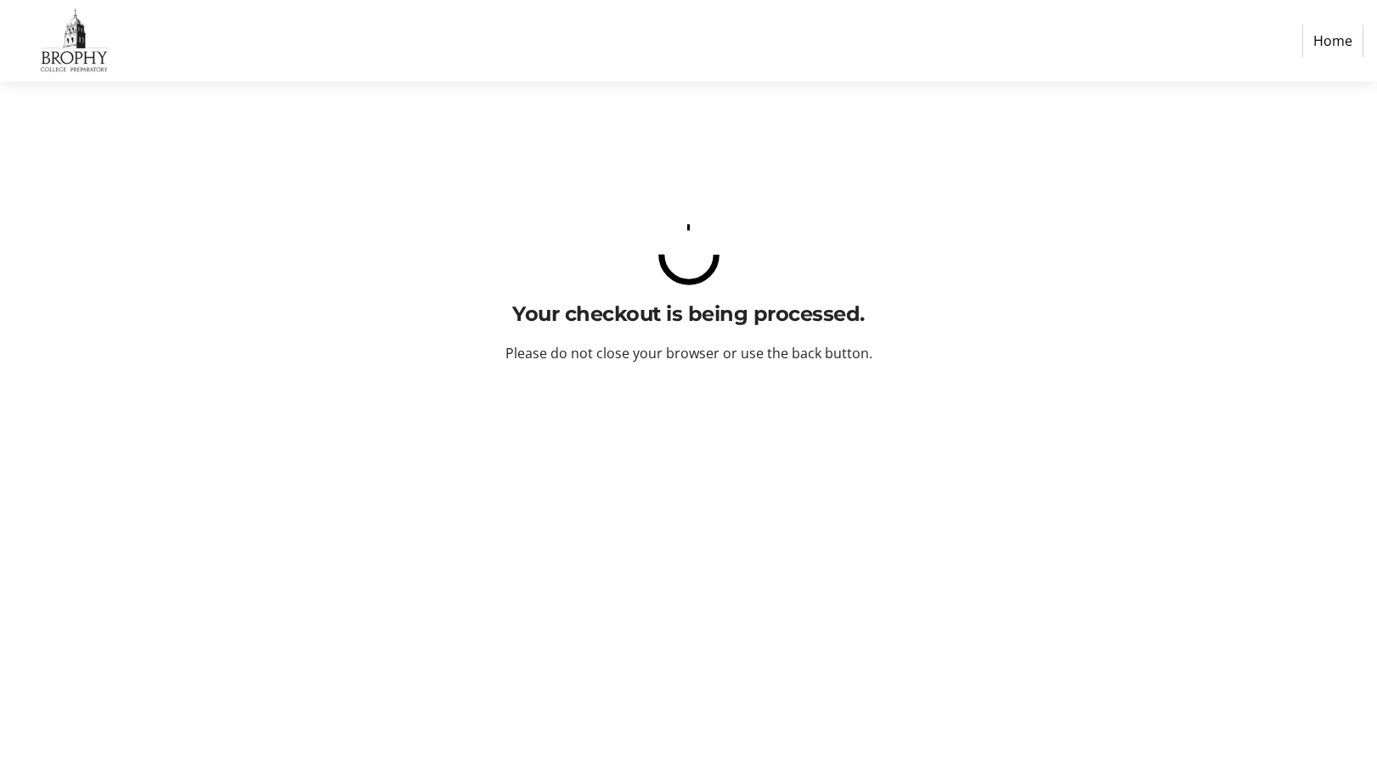
scroll to position [0, 0]
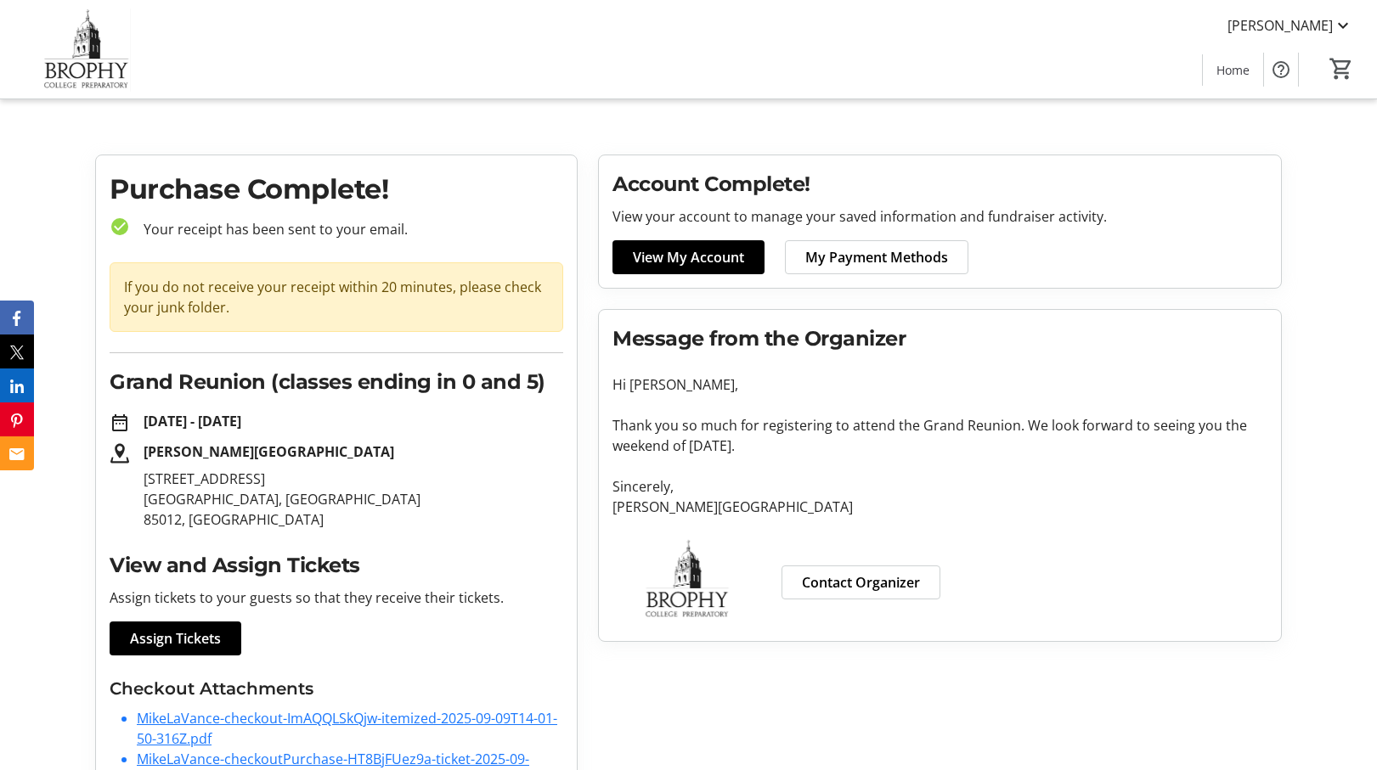
scroll to position [61, 0]
